Goal: Task Accomplishment & Management: Use online tool/utility

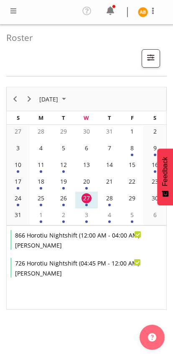
click at [12, 12] on span at bounding box center [13, 11] width 10 height 10
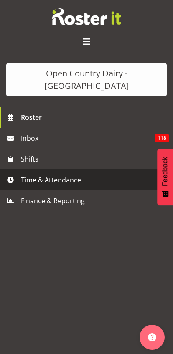
click at [23, 174] on span "Time & Attendance" at bounding box center [88, 180] width 135 height 13
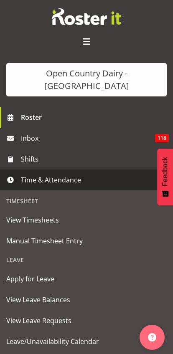
click at [14, 235] on span "Manual Timesheet Entry" at bounding box center [86, 241] width 160 height 13
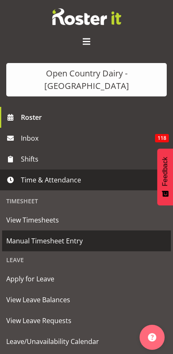
click at [25, 174] on span "Time & Attendance" at bounding box center [88, 180] width 135 height 13
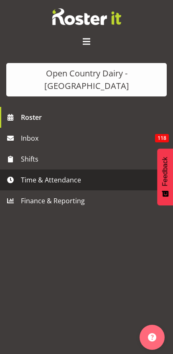
click at [22, 174] on span "Time & Attendance" at bounding box center [88, 180] width 135 height 13
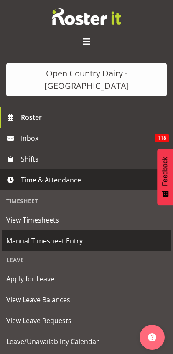
click at [17, 235] on span "Manual Timesheet Entry" at bounding box center [86, 241] width 160 height 13
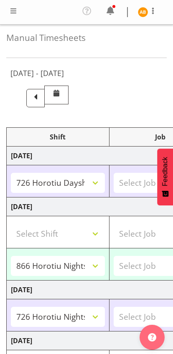
select select "78954"
select select "78992"
select select "78987"
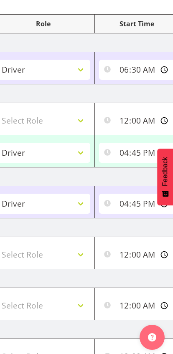
scroll to position [0, 212]
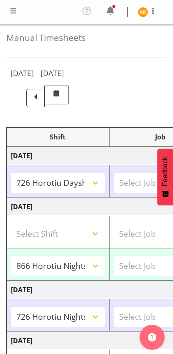
select select "78954"
select select "78992"
select select "78987"
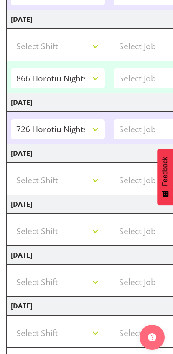
scroll to position [261, 0]
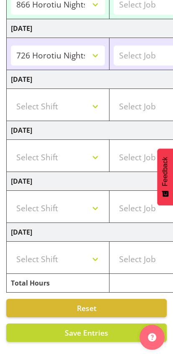
click at [95, 334] on span "Save Entries" at bounding box center [86, 333] width 43 height 10
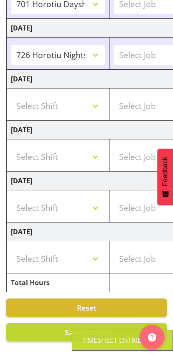
select select "78992"
type input "16:45:00"
type input "04:00:00"
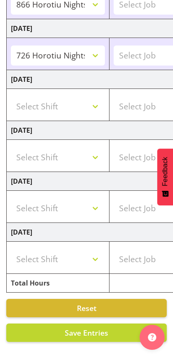
click at [101, 333] on span "Save Entries" at bounding box center [86, 333] width 43 height 10
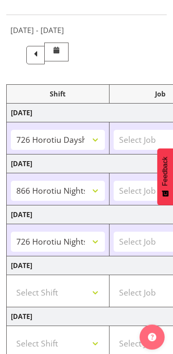
scroll to position [0, 0]
click at [41, 54] on span at bounding box center [35, 54] width 11 height 11
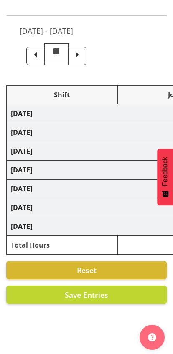
select select "78987"
select select "78954"
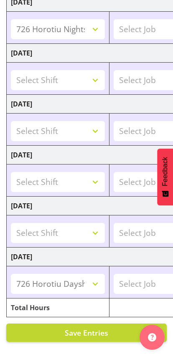
scroll to position [0, 0]
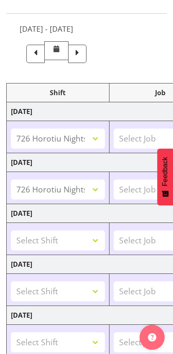
click at [83, 51] on span at bounding box center [77, 53] width 11 height 11
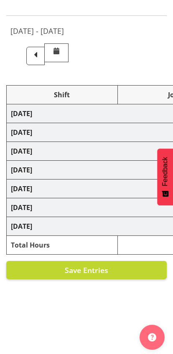
scroll to position [42, 0]
select select "78954"
select select "78992"
select select "78987"
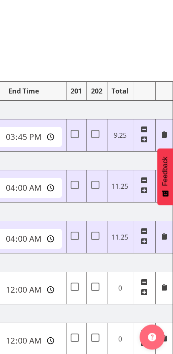
scroll to position [0, 0]
